Goal: Communication & Community: Answer question/provide support

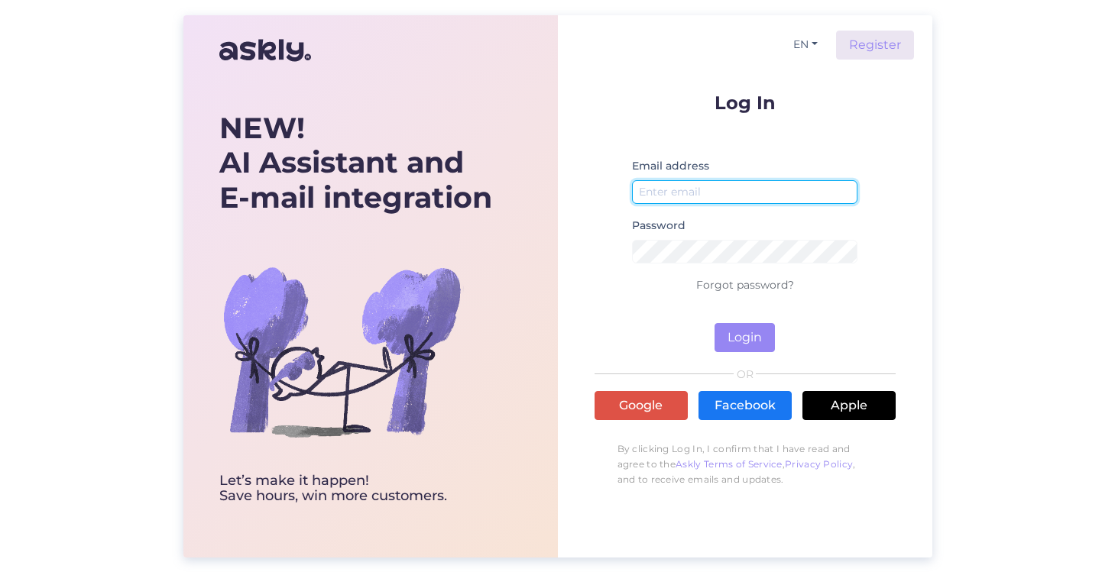
type input "[PERSON_NAME][EMAIL_ADDRESS][DOMAIN_NAME]"
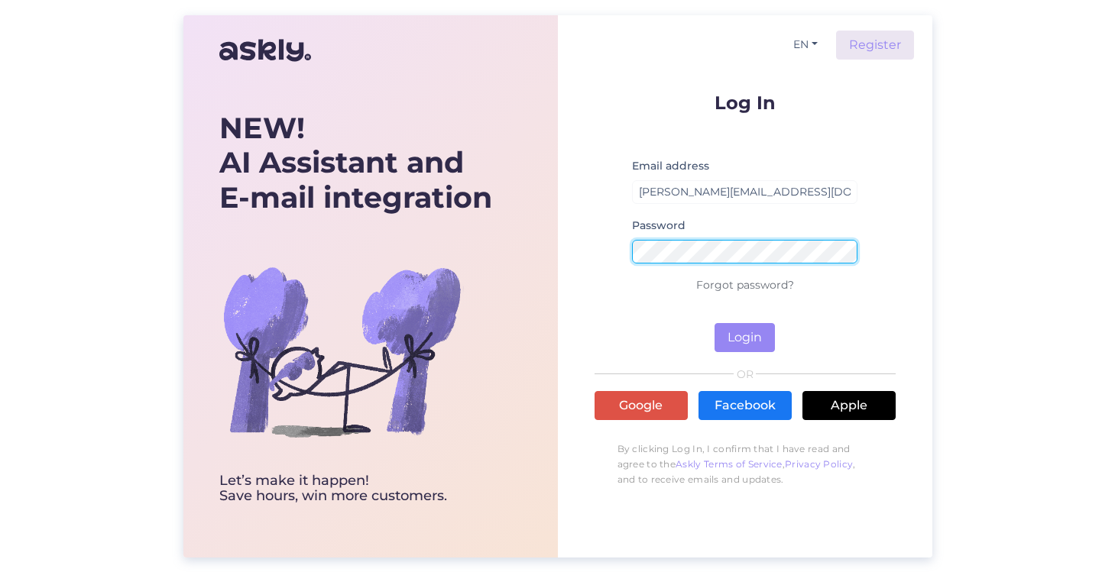
click at [744, 337] on button "Login" at bounding box center [745, 337] width 60 height 29
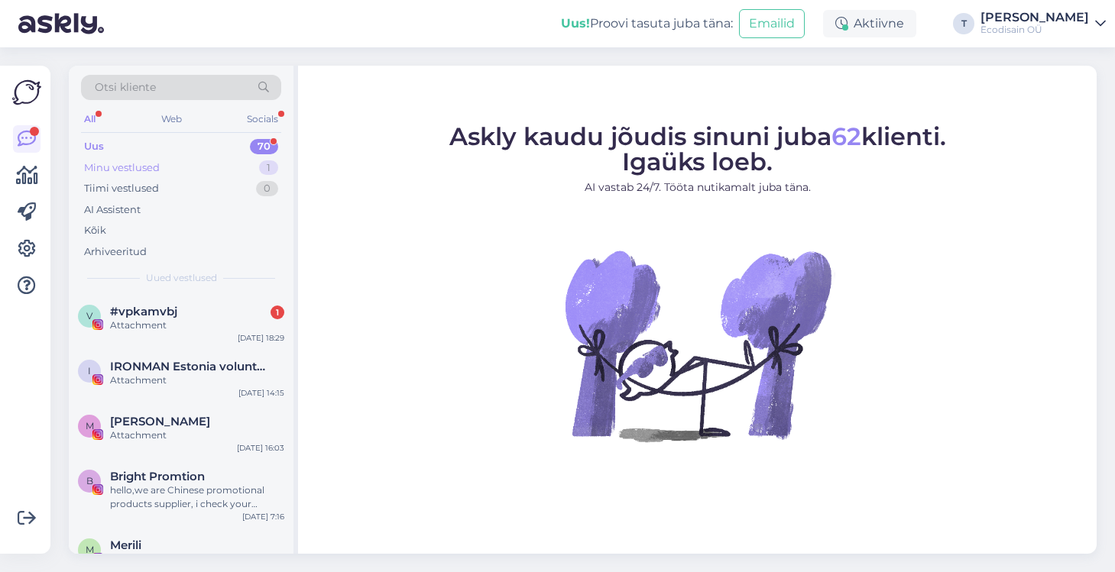
click at [170, 166] on div "Minu vestlused 1" at bounding box center [181, 167] width 200 height 21
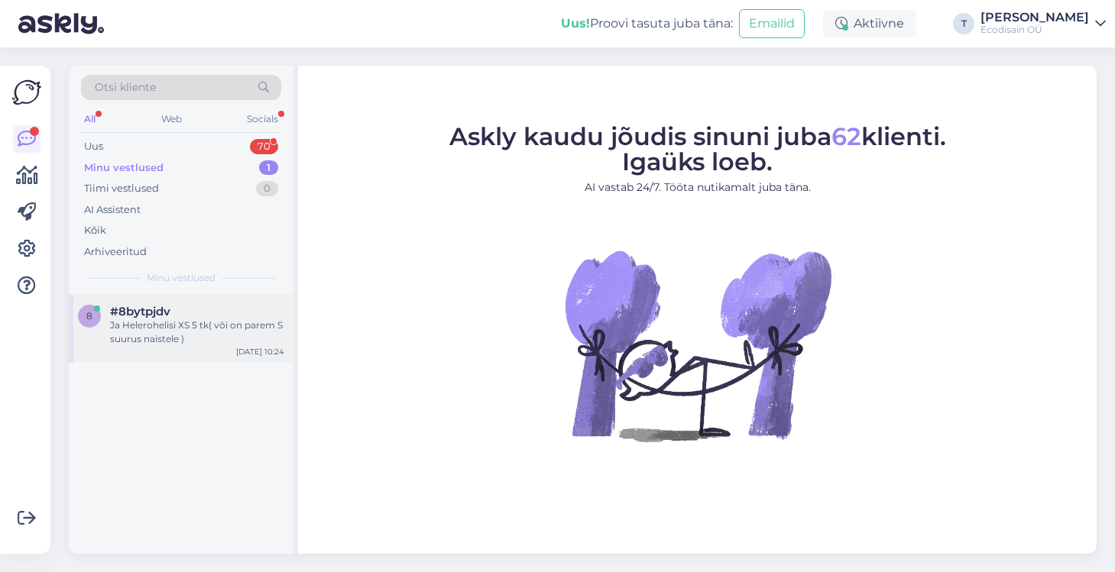
click at [119, 356] on div "8 #8bytpjdv Ja Helerohelisi XS 5 tk( või on parem S suurus naistele ) [DATE] 10…" at bounding box center [181, 328] width 225 height 69
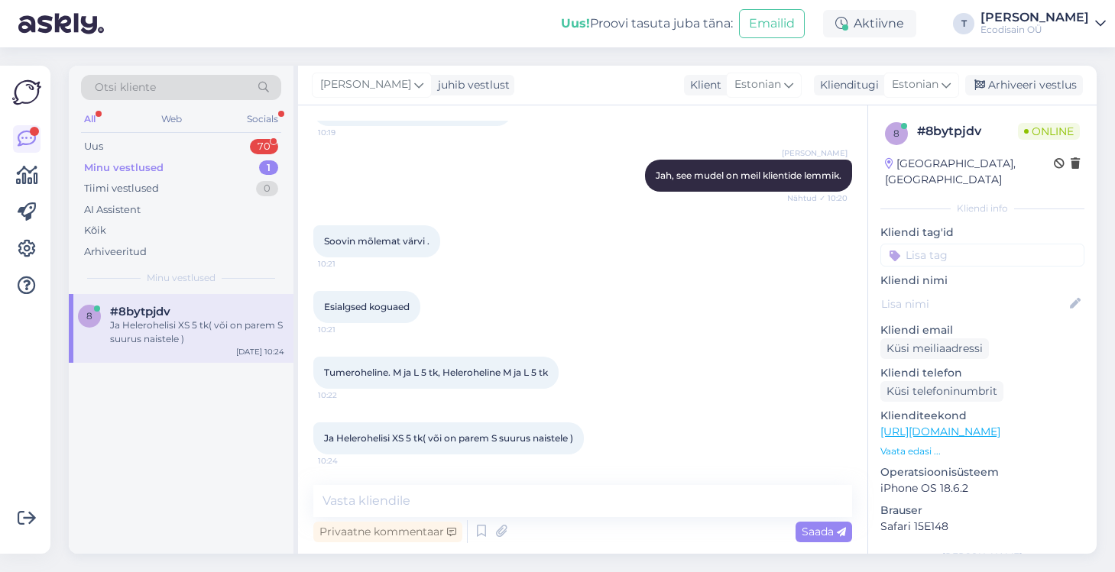
scroll to position [553, 0]
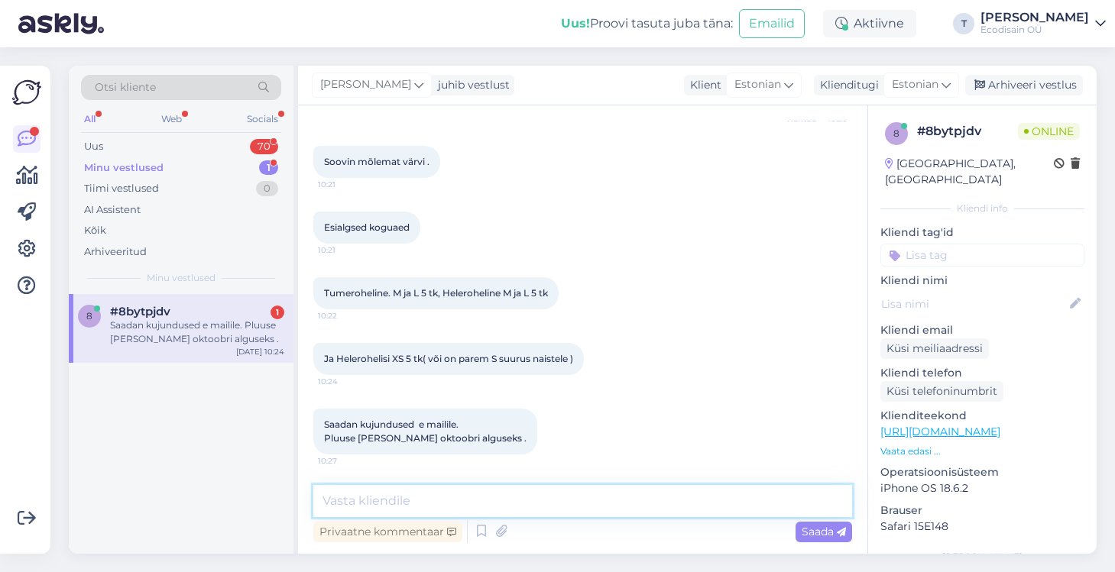
click at [478, 501] on textarea at bounding box center [582, 501] width 539 height 32
type textarea "k"
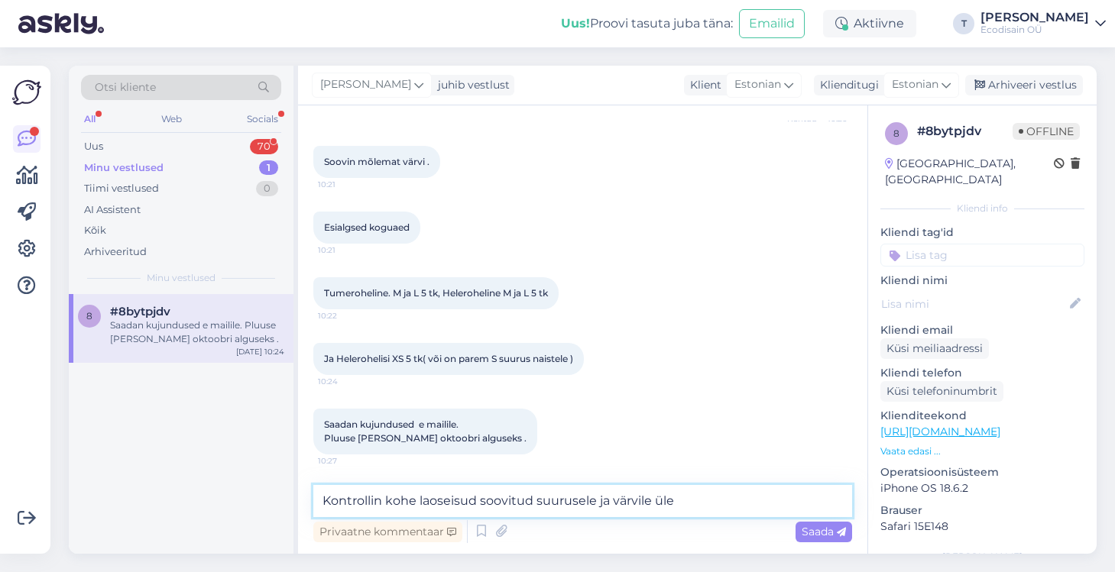
type textarea "Kontrollin kohe laoseisud soovitud suurusele ja värvile üle."
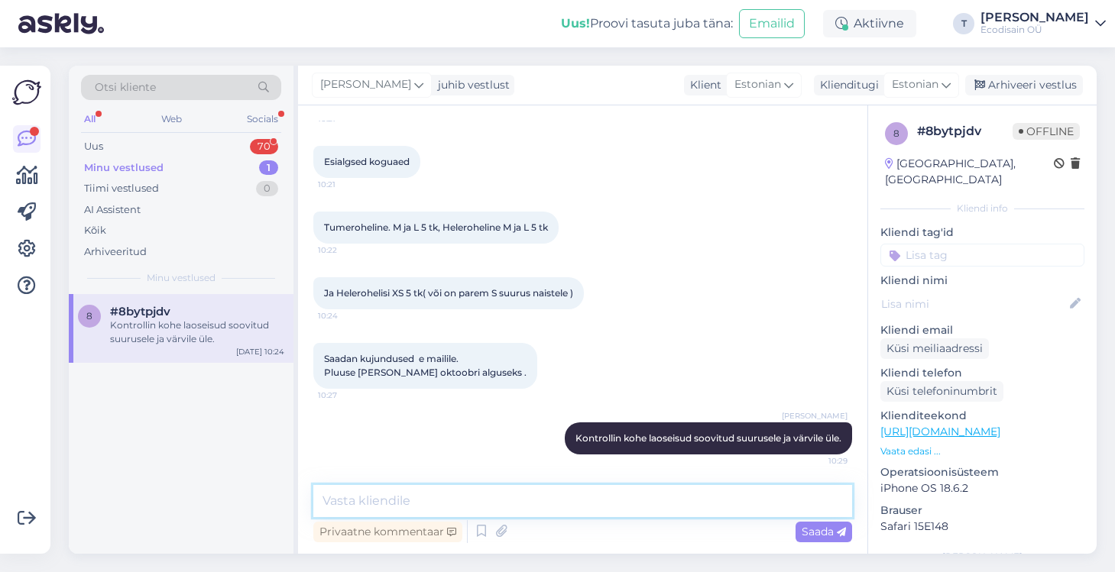
scroll to position [618, 0]
drag, startPoint x: 417, startPoint y: 498, endPoint x: 290, endPoint y: 497, distance: 127.6
click at [290, 498] on div "Otsi kliente All Web Socials Uus 70 Minu vestlused 1 Tiimi vestlused 0 AI Assis…" at bounding box center [583, 310] width 1028 height 488
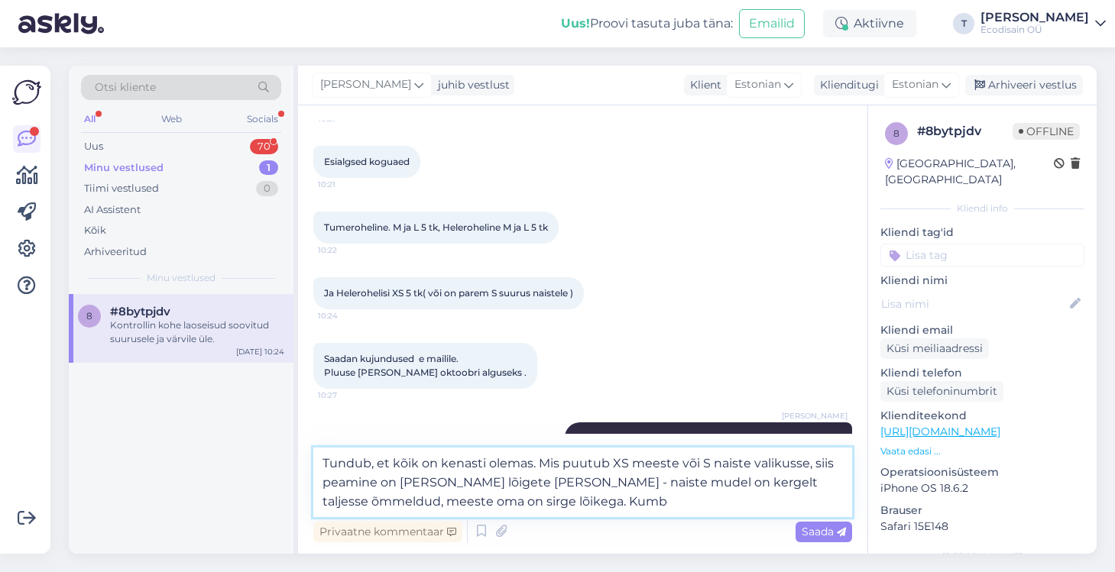
click at [446, 501] on textarea "Tundub, et kõik on kenasti olemas. Mis puutub XS meeste või S naiste valikusse,…" at bounding box center [582, 483] width 539 height 70
click at [559, 500] on textarea "Tundub, et kõik on kenasti olemas. Mis puutub XS meeste või S naiste valikusse,…" at bounding box center [582, 483] width 539 height 70
type textarea "Tundub, et kõik on kenasti olemas. Mis puutub XS meeste või S naiste valikusse,…"
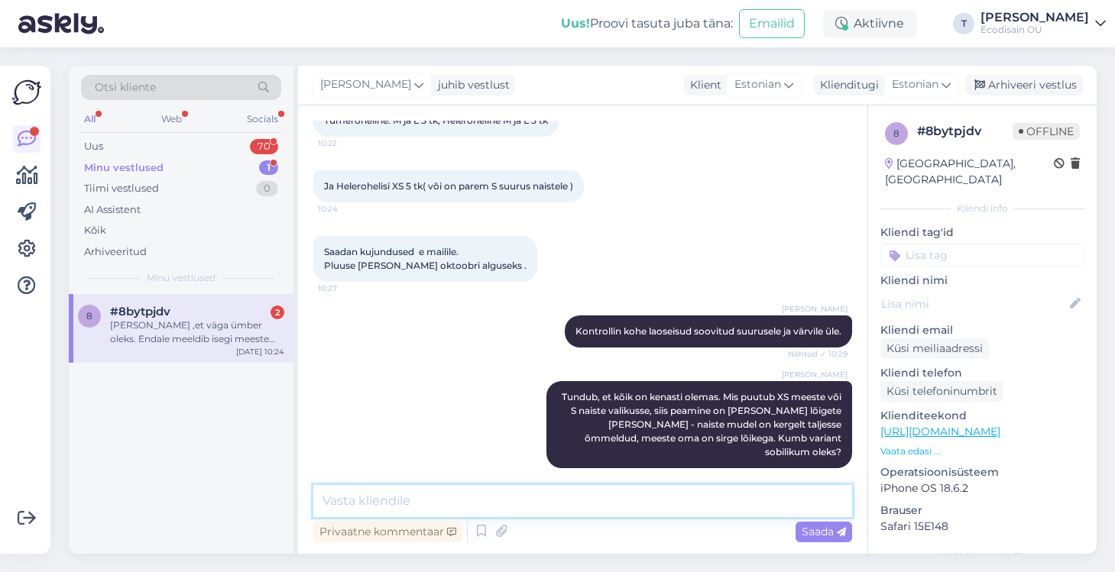
scroll to position [870, 0]
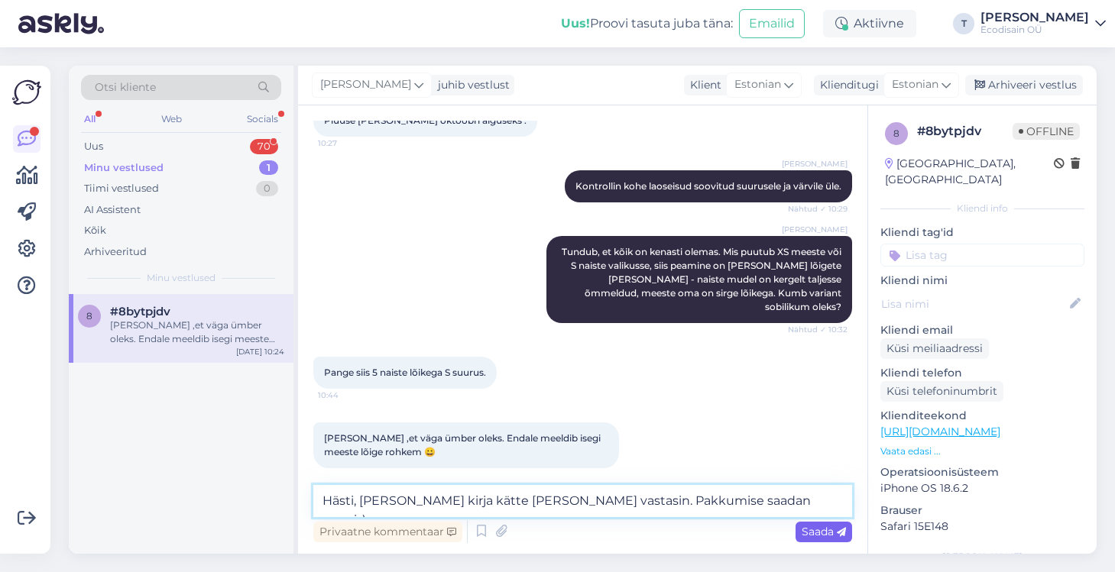
type textarea "Hästi, [PERSON_NAME] kirja kätte [PERSON_NAME] vastasin. Pakkumise saadan peagi…"
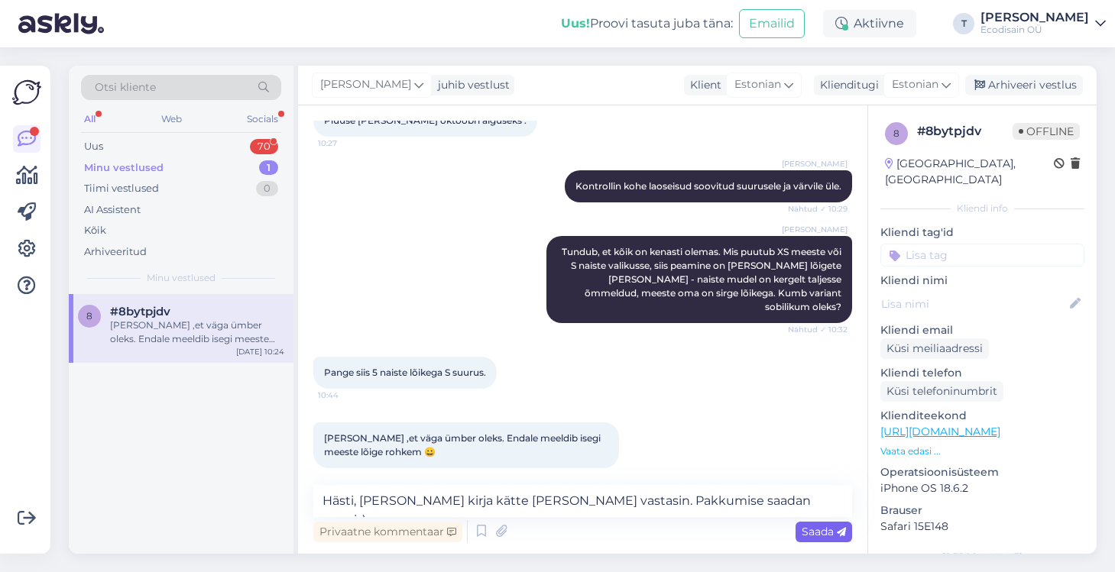
click at [822, 536] on span "Saada" at bounding box center [824, 532] width 44 height 14
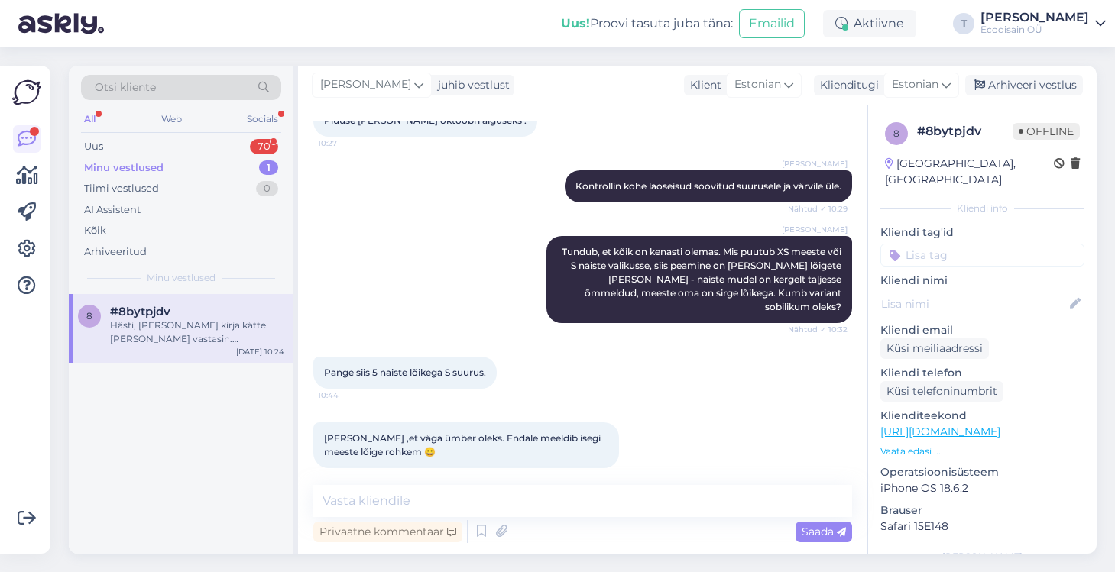
scroll to position [950, 0]
